Goal: Find specific page/section: Find specific page/section

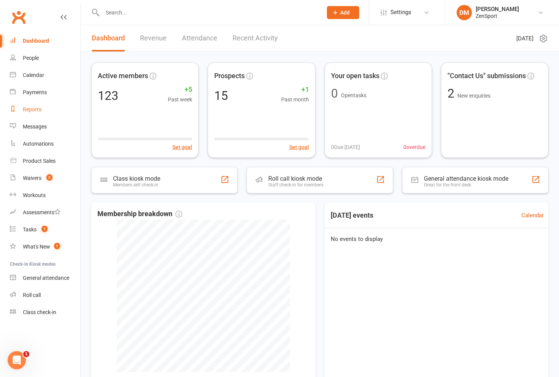
click at [39, 106] on div "Reports" at bounding box center [32, 109] width 19 height 6
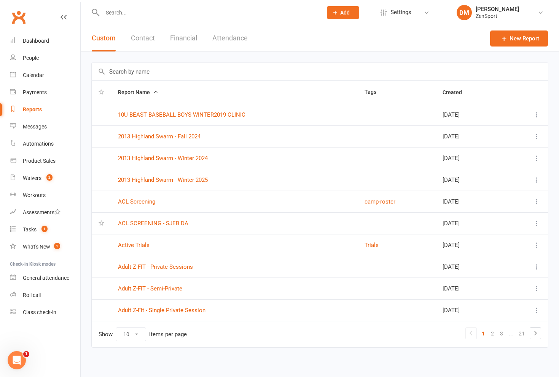
click at [129, 72] on input "text" at bounding box center [320, 72] width 456 height 18
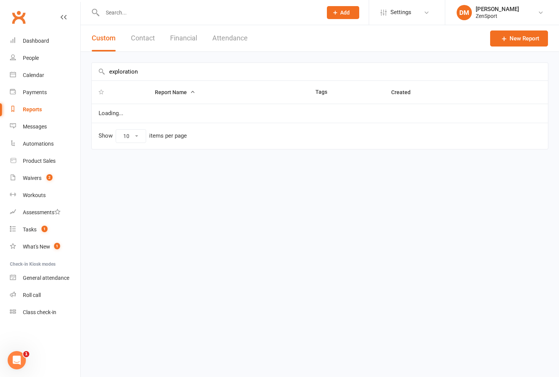
type input "exploration"
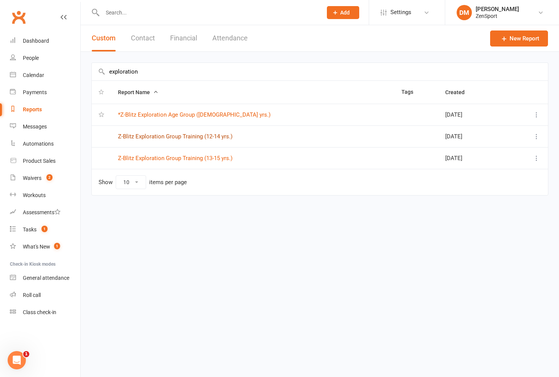
click at [187, 137] on link "Z-Blitz Exploration Group Training (12-14 yrs.)" at bounding box center [175, 136] width 115 height 7
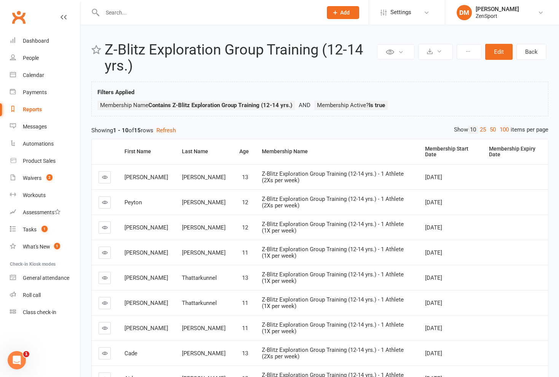
click at [119, 13] on input "text" at bounding box center [208, 12] width 217 height 11
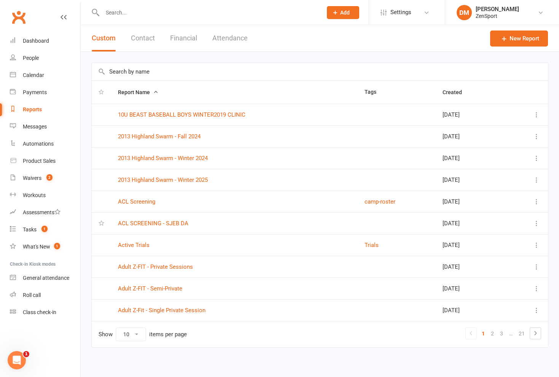
click at [129, 77] on input "text" at bounding box center [320, 72] width 456 height 18
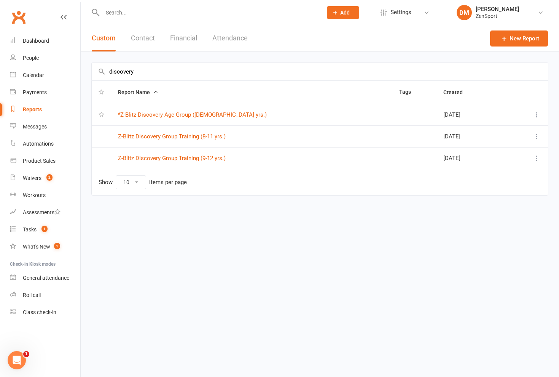
type input "discovery"
click at [186, 136] on link "Z-Blitz Discovery Group Training (8-11 yrs.)" at bounding box center [172, 136] width 108 height 7
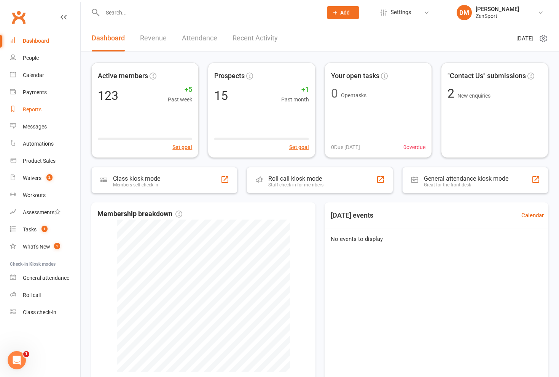
click at [35, 109] on div "Reports" at bounding box center [32, 109] width 19 height 6
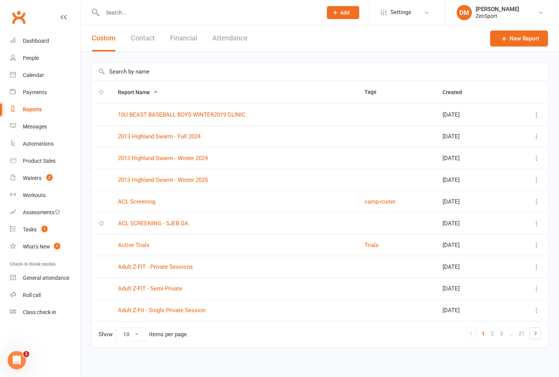
click at [153, 73] on input "text" at bounding box center [320, 72] width 456 height 18
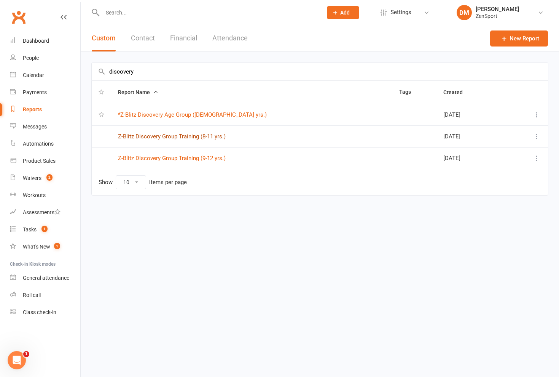
type input "discovery"
click at [183, 136] on link "Z-Blitz Discovery Group Training (8-11 yrs.)" at bounding box center [172, 136] width 108 height 7
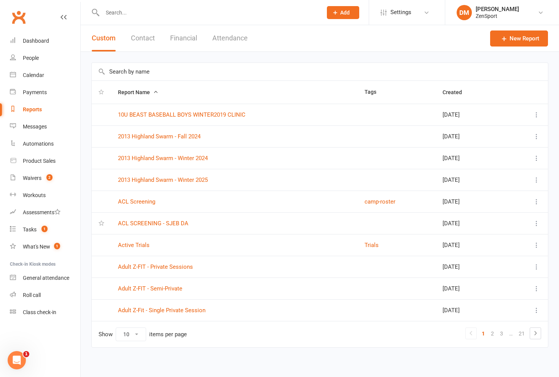
click at [129, 75] on input "text" at bounding box center [320, 72] width 456 height 18
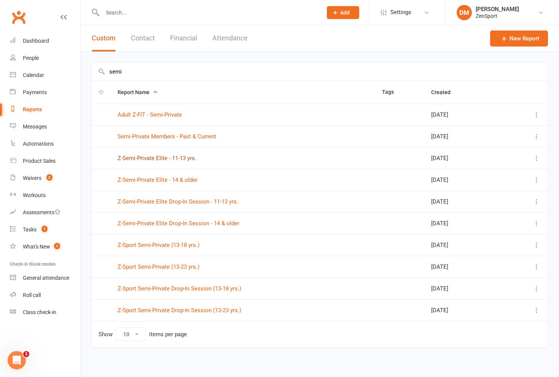
type input "semi"
click at [155, 159] on link "Z-Semi-Private Elite - 11-13 yrs." at bounding box center [157, 158] width 79 height 7
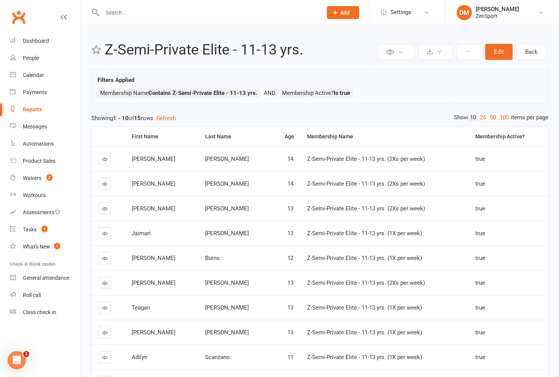
click at [114, 14] on input "text" at bounding box center [208, 12] width 217 height 11
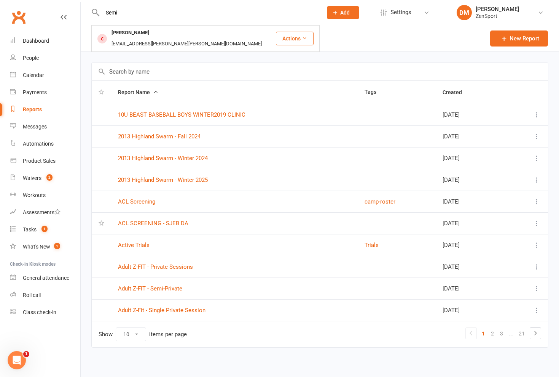
type input "Semi"
click at [118, 71] on input "text" at bounding box center [320, 72] width 456 height 18
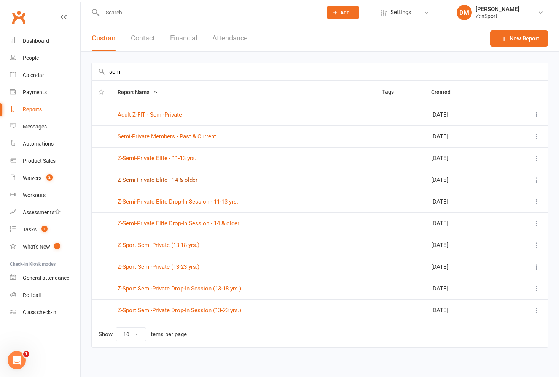
type input "semi"
click at [163, 181] on link "Z-Semi-Private Elite - 14 & older" at bounding box center [158, 179] width 80 height 7
